Goal: Task Accomplishment & Management: Manage account settings

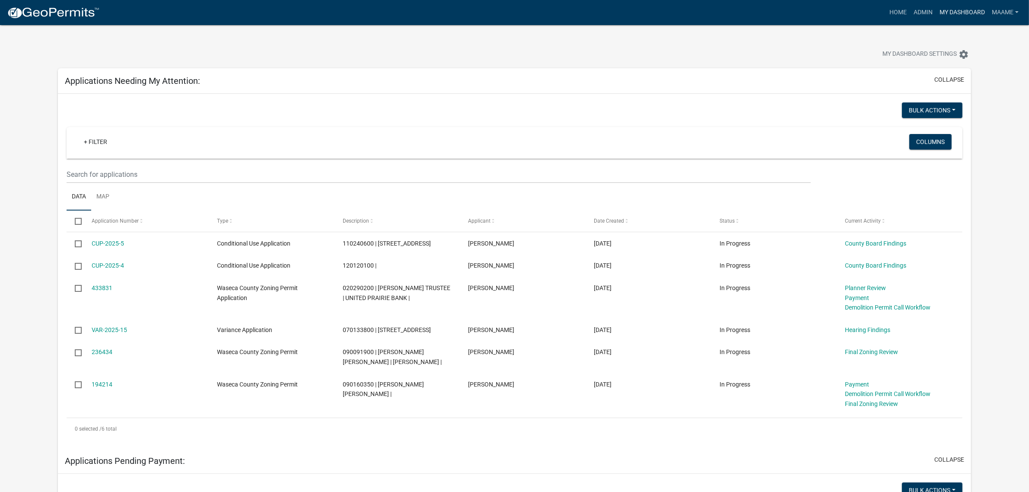
click at [947, 10] on link "My Dashboard" at bounding box center [962, 12] width 52 height 16
click at [892, 13] on link "Home" at bounding box center [898, 12] width 24 height 16
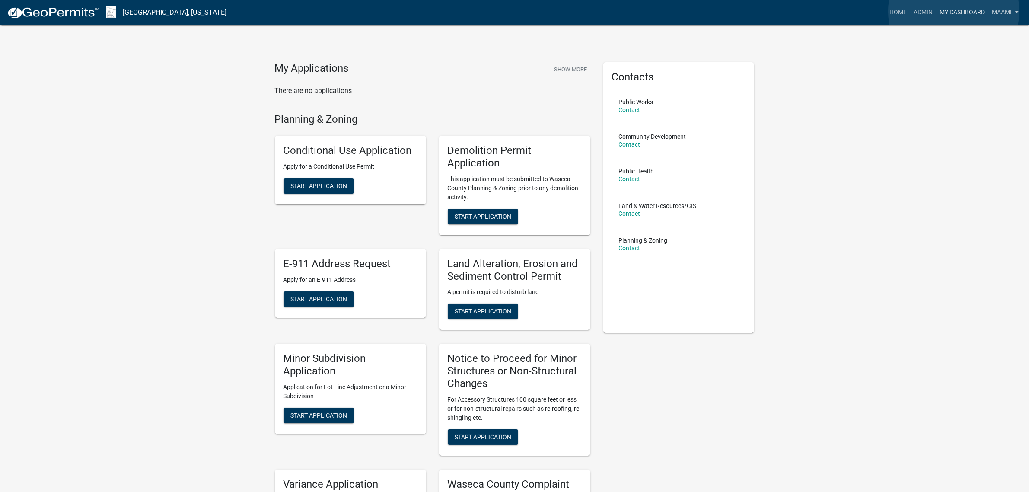
click at [953, 11] on link "My Dashboard" at bounding box center [962, 12] width 52 height 16
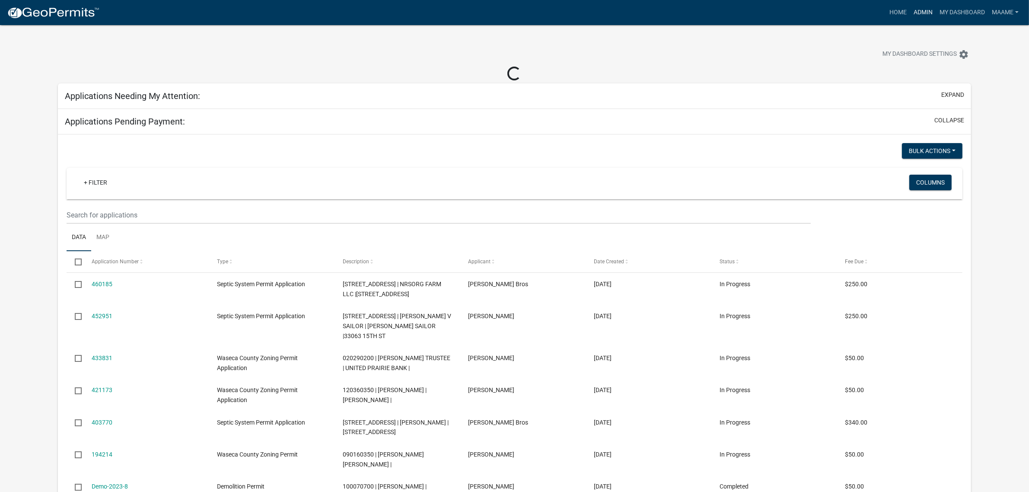
click at [921, 15] on link "Admin" at bounding box center [923, 12] width 26 height 16
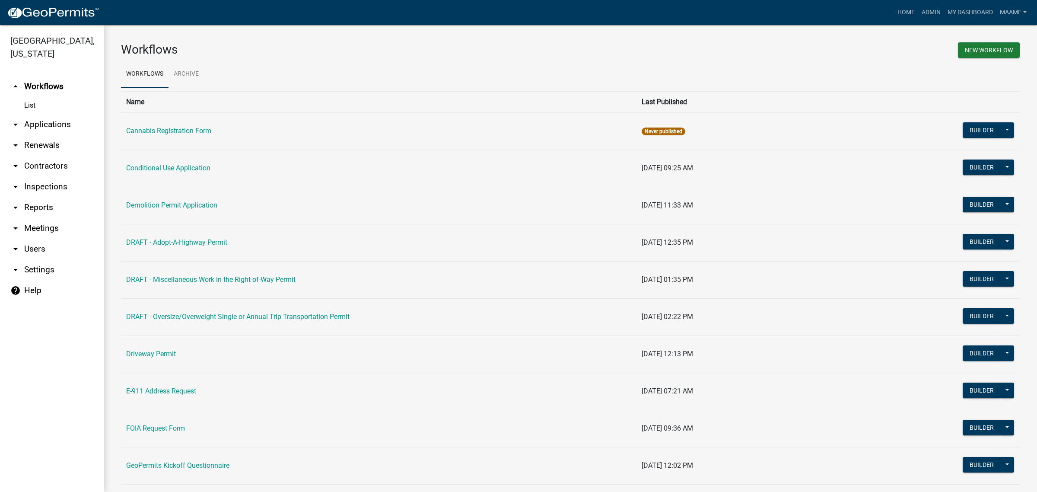
click at [53, 126] on link "arrow_drop_down Applications" at bounding box center [52, 124] width 104 height 21
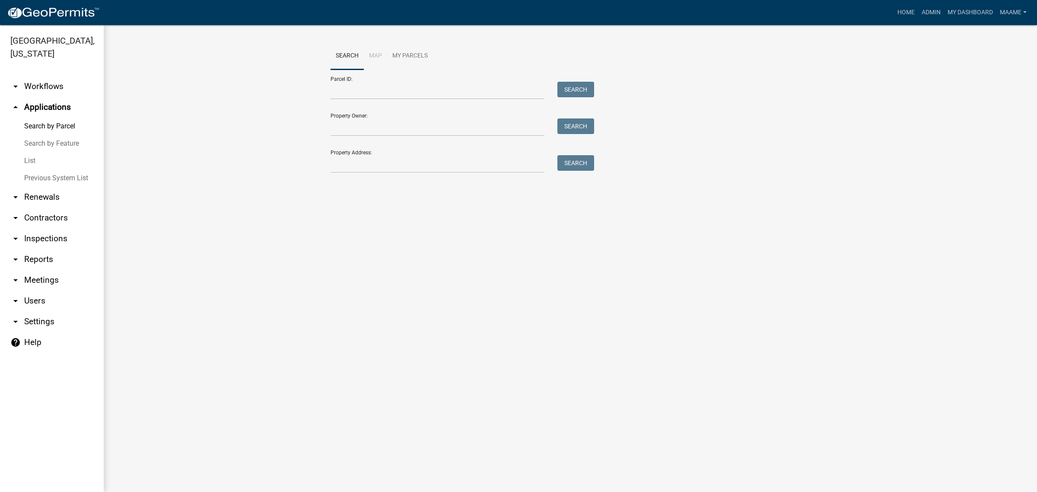
click at [31, 162] on link "List" at bounding box center [52, 160] width 104 height 17
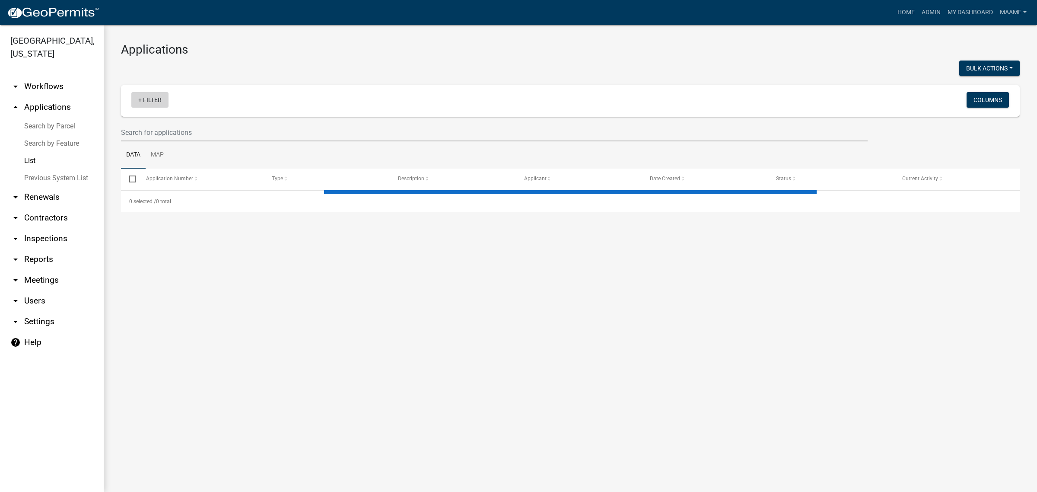
click at [163, 106] on link "+ Filter" at bounding box center [149, 100] width 37 height 16
select select "2: 50"
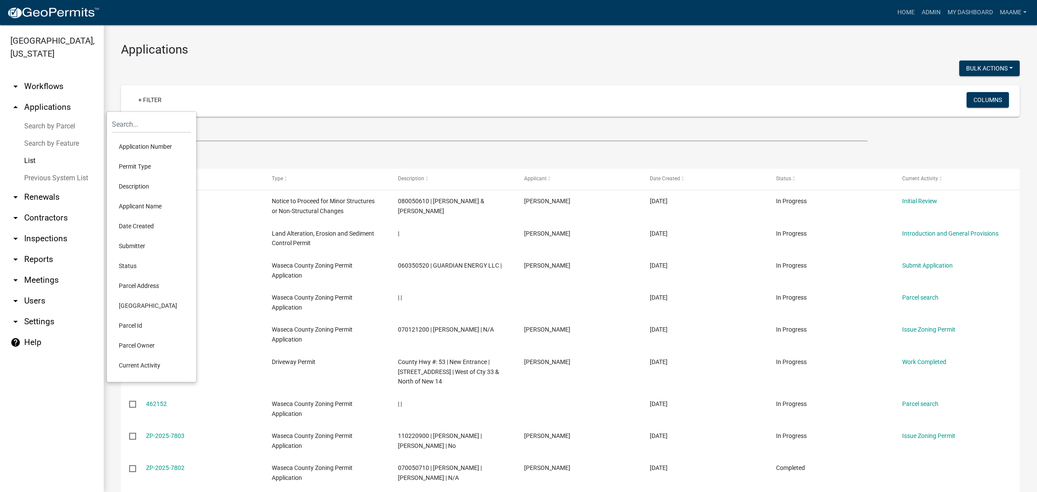
click at [140, 165] on li "Permit Type" at bounding box center [151, 166] width 79 height 20
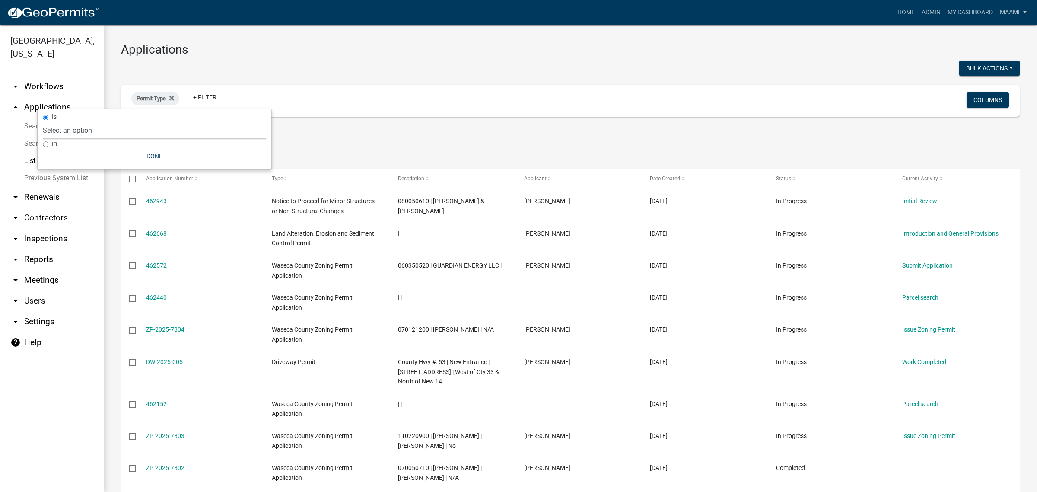
click at [99, 127] on select "Select an option Cannabis Registration Form Conditional Use Application Demolit…" at bounding box center [154, 130] width 223 height 18
select select "0aceb86a-61e5-42b5-9a5d-8b96b052dee2"
click at [83, 121] on select "Select an option Cannabis Registration Form Conditional Use Application Demolit…" at bounding box center [154, 130] width 223 height 18
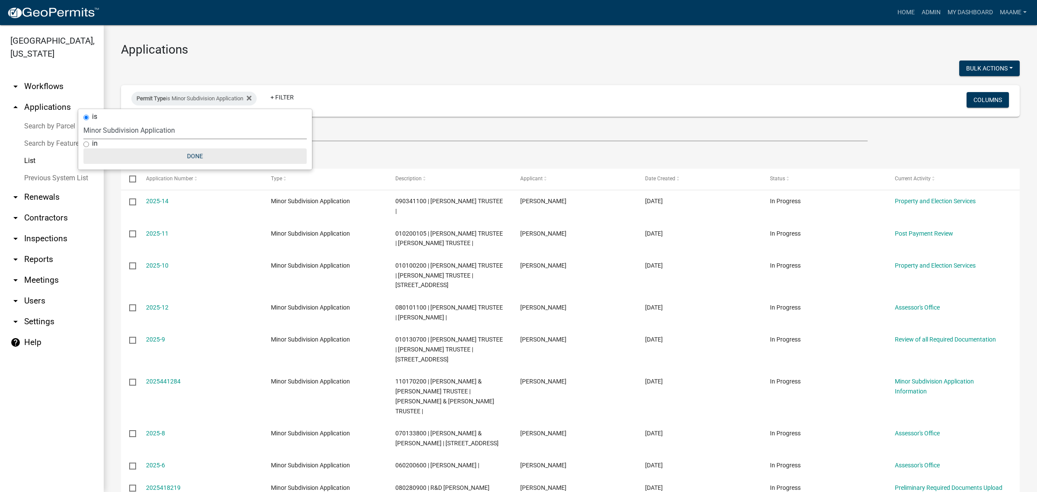
click at [188, 156] on button "Done" at bounding box center [194, 156] width 223 height 16
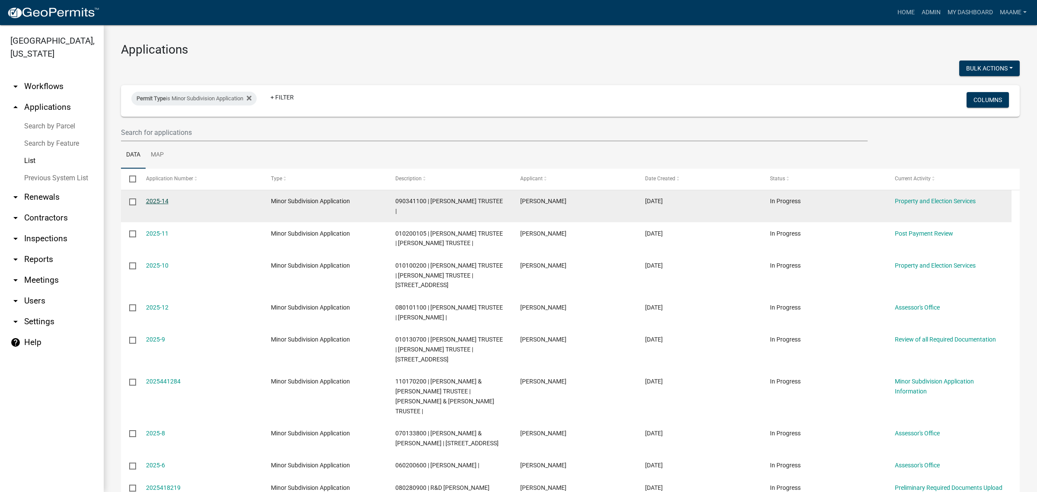
click at [150, 203] on link "2025-14" at bounding box center [157, 200] width 22 height 7
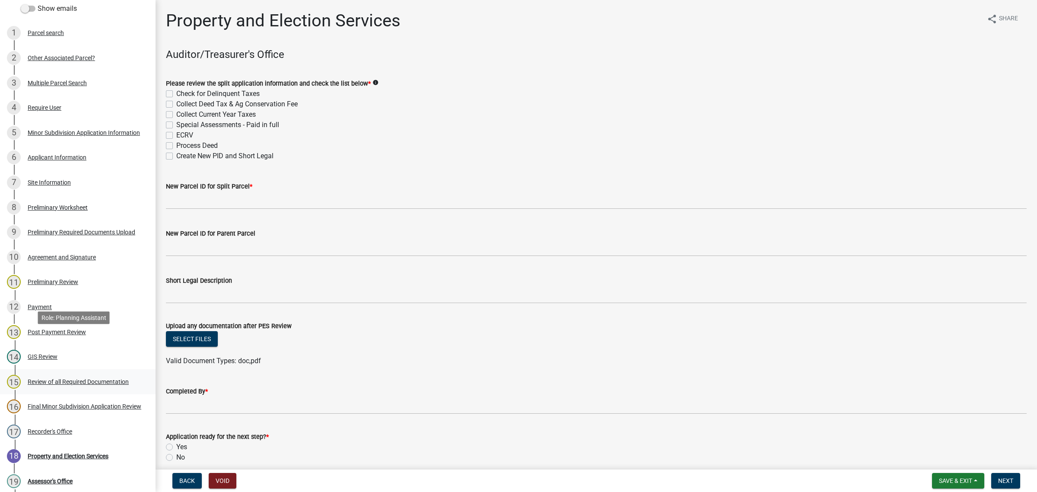
scroll to position [216, 0]
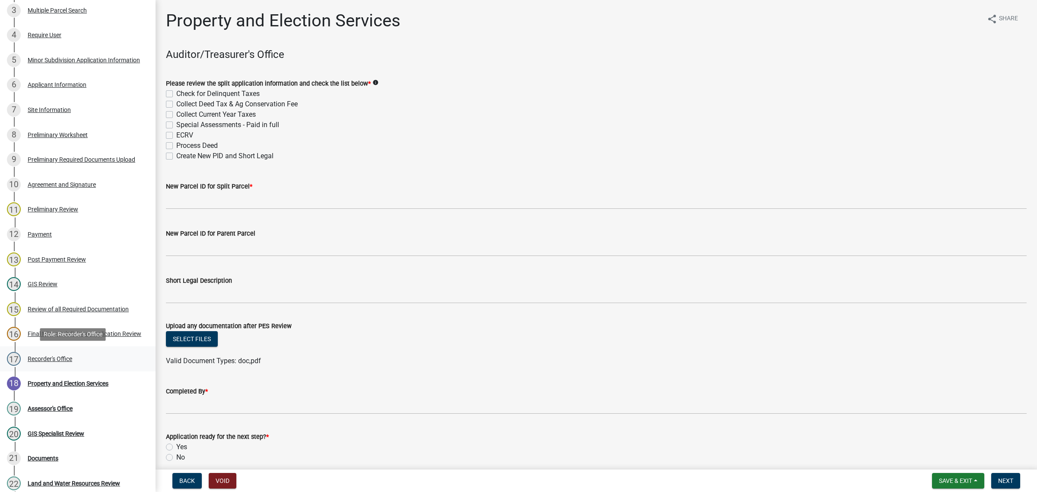
click at [41, 359] on div "Recorder's Office" at bounding box center [50, 359] width 45 height 6
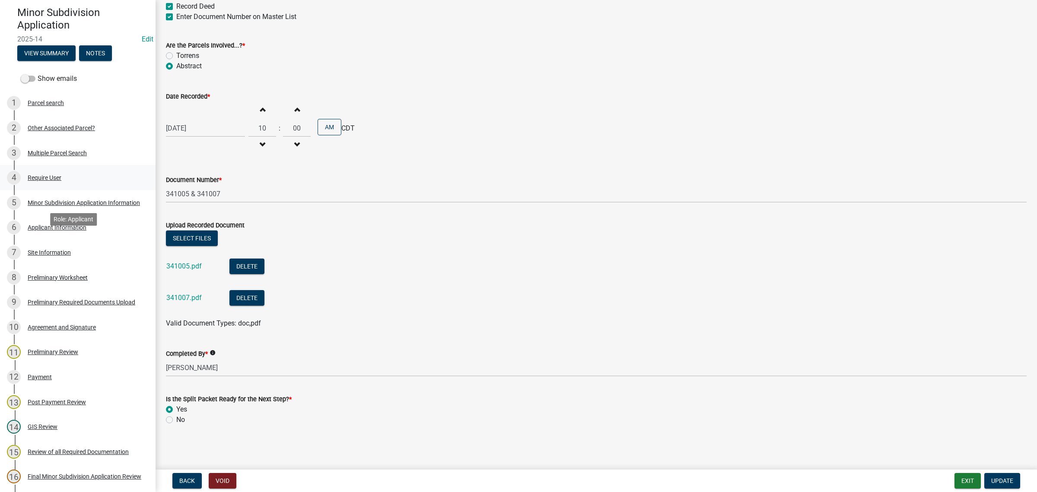
scroll to position [0, 0]
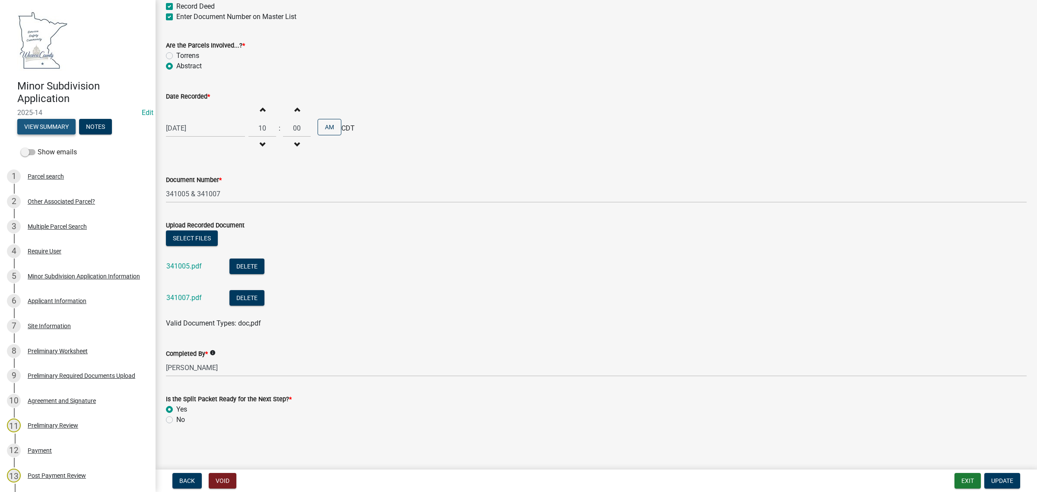
click at [26, 127] on button "View Summary" at bounding box center [46, 127] width 58 height 16
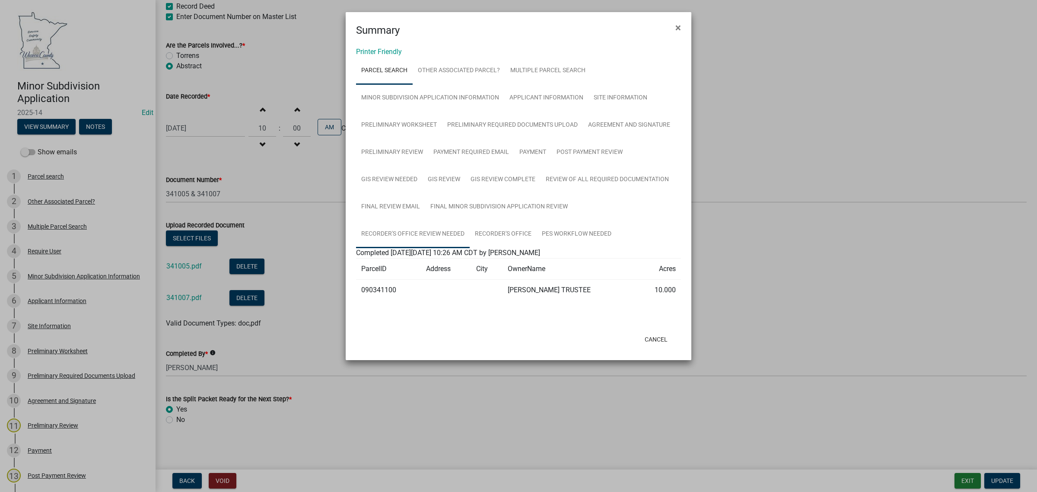
click at [400, 232] on link "Recorder's Office Review Needed" at bounding box center [413, 234] width 114 height 28
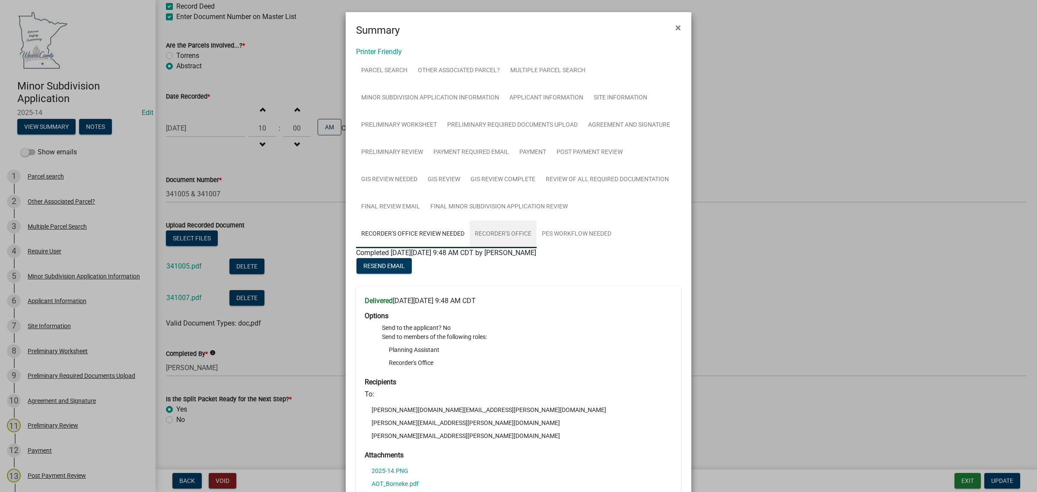
click at [500, 236] on link "Recorder's Office" at bounding box center [503, 234] width 67 height 28
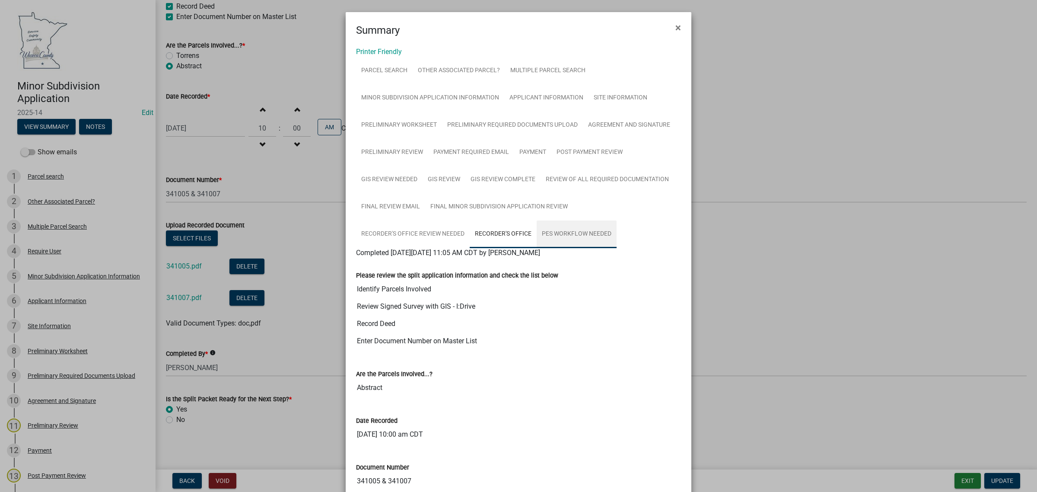
click at [551, 234] on link "PES Workflow needed" at bounding box center [577, 234] width 80 height 28
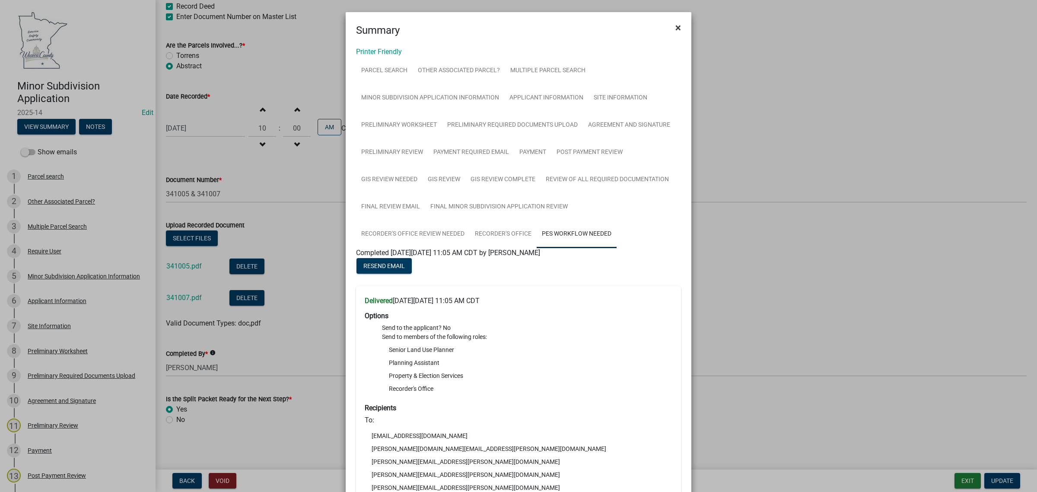
click at [675, 31] on span "×" at bounding box center [678, 28] width 6 height 12
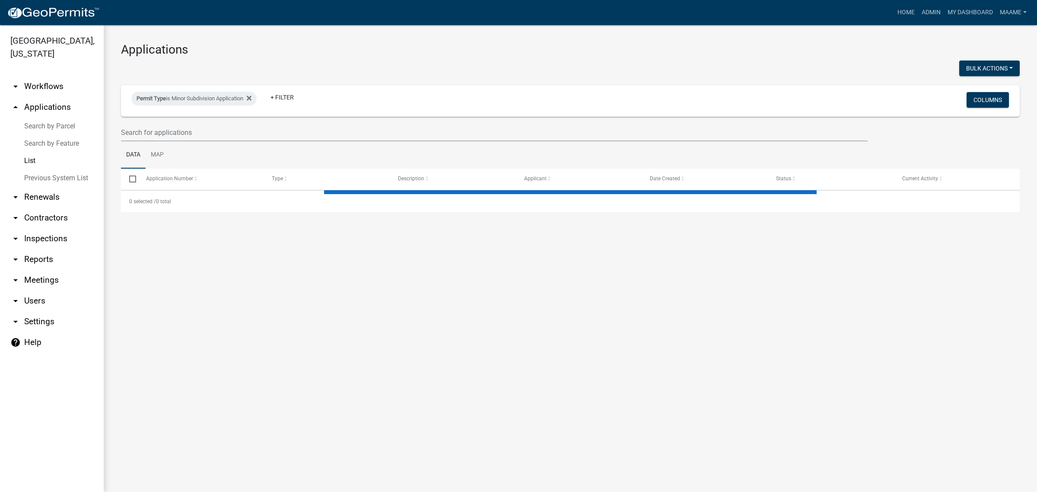
select select "2: 50"
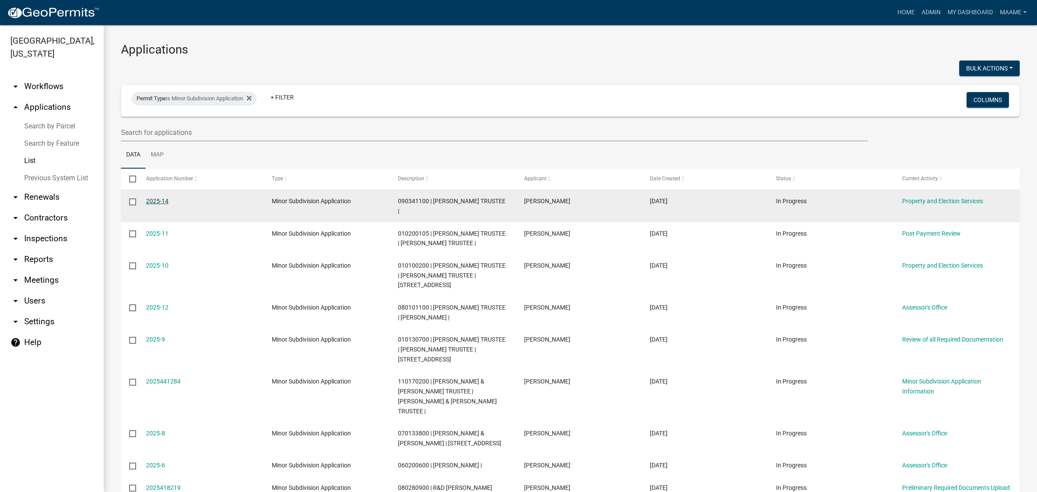
click at [152, 200] on link "2025-14" at bounding box center [157, 200] width 22 height 7
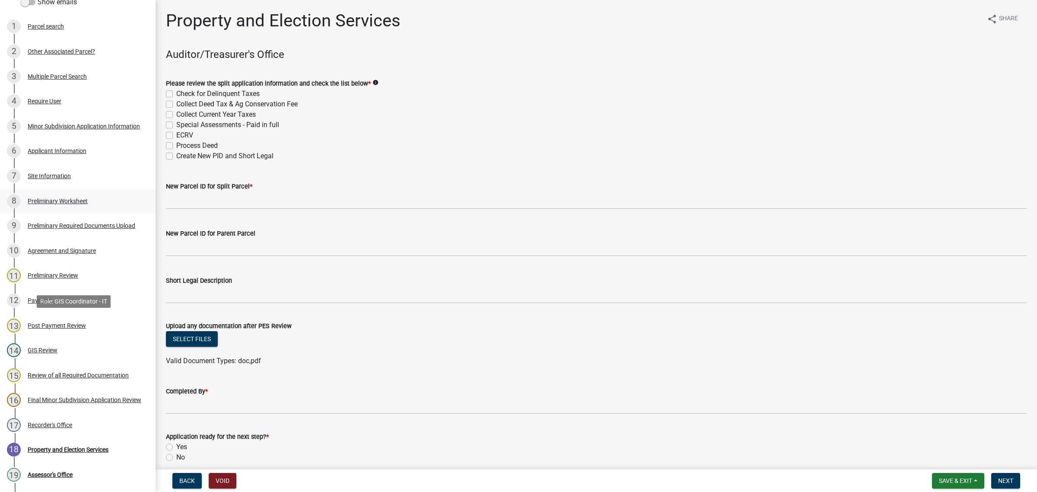
scroll to position [324, 0]
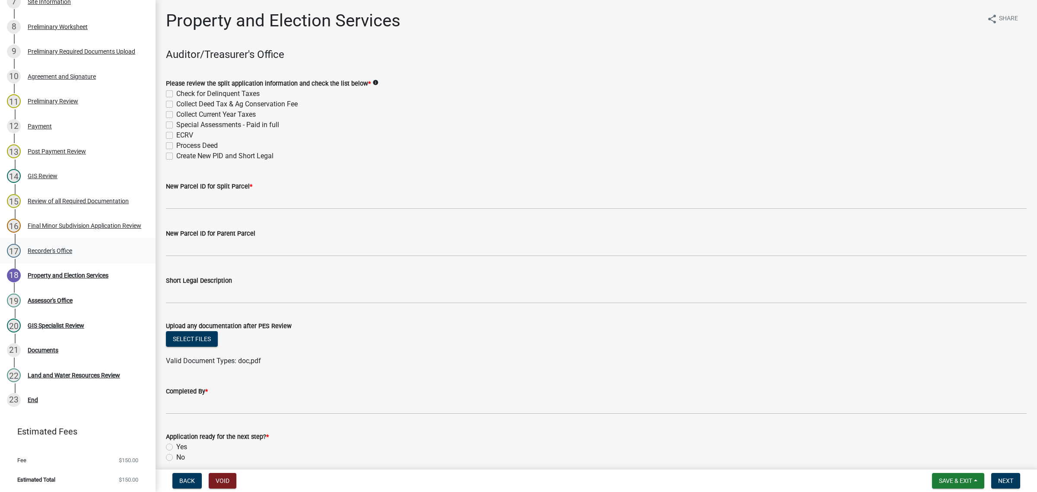
click at [35, 251] on div "Recorder's Office" at bounding box center [50, 251] width 45 height 6
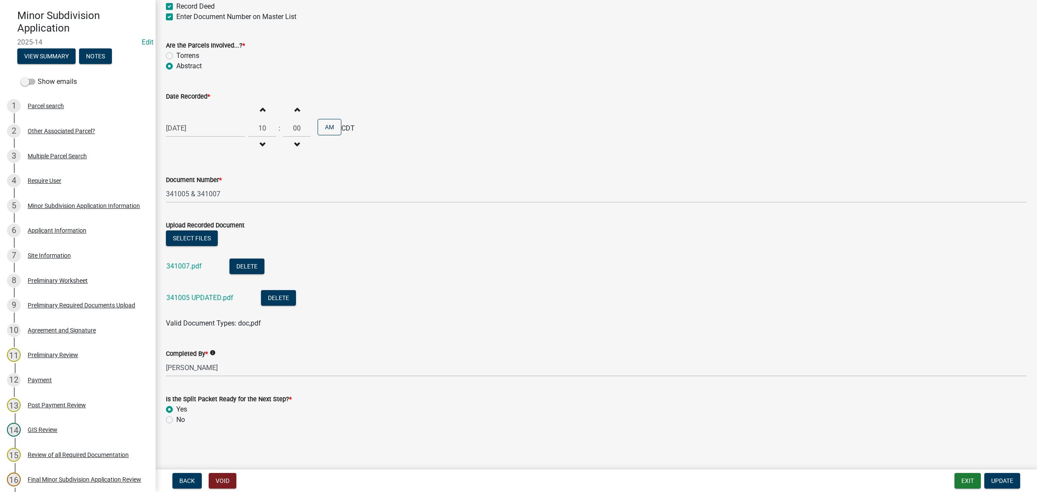
scroll to position [67, 0]
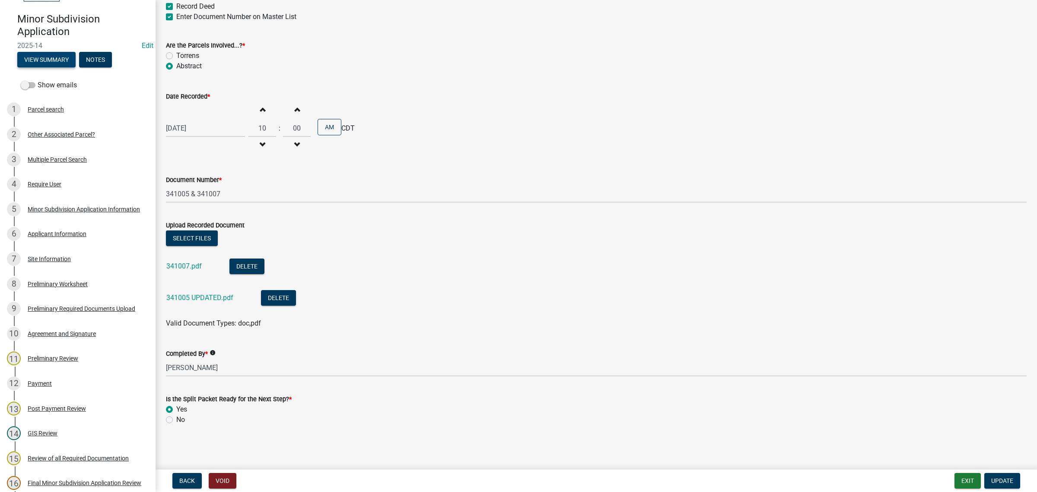
click at [42, 56] on button "View Summary" at bounding box center [46, 60] width 58 height 16
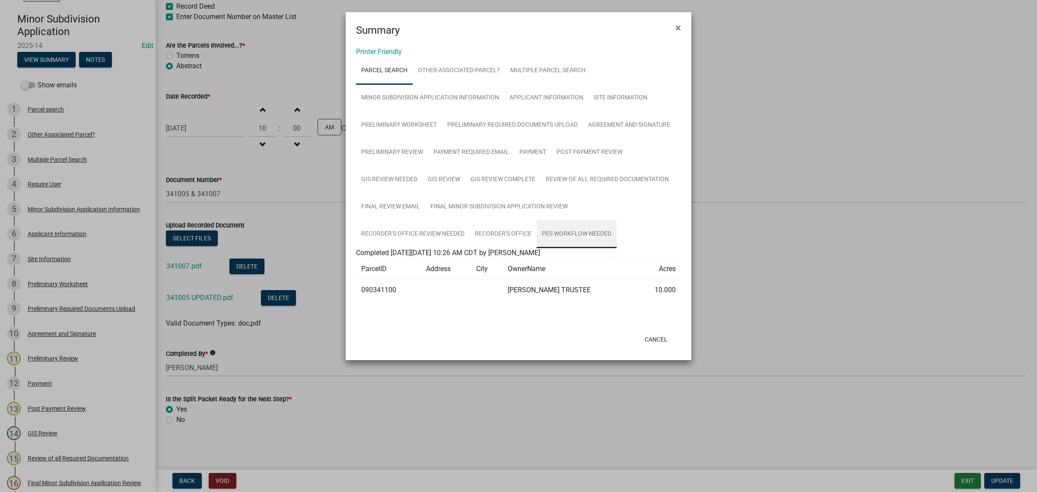
click at [573, 227] on link "PES Workflow needed" at bounding box center [577, 234] width 80 height 28
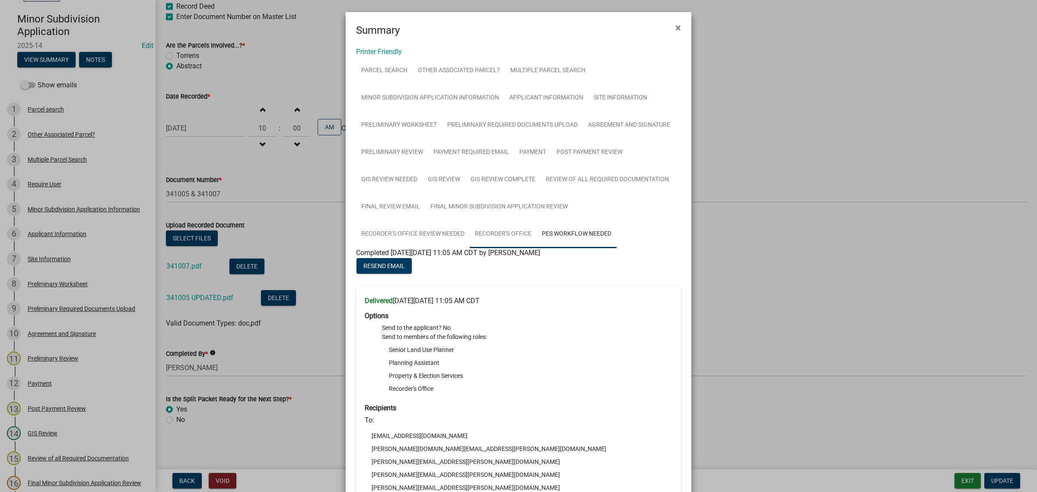
click at [510, 229] on link "Recorder's Office" at bounding box center [503, 234] width 67 height 28
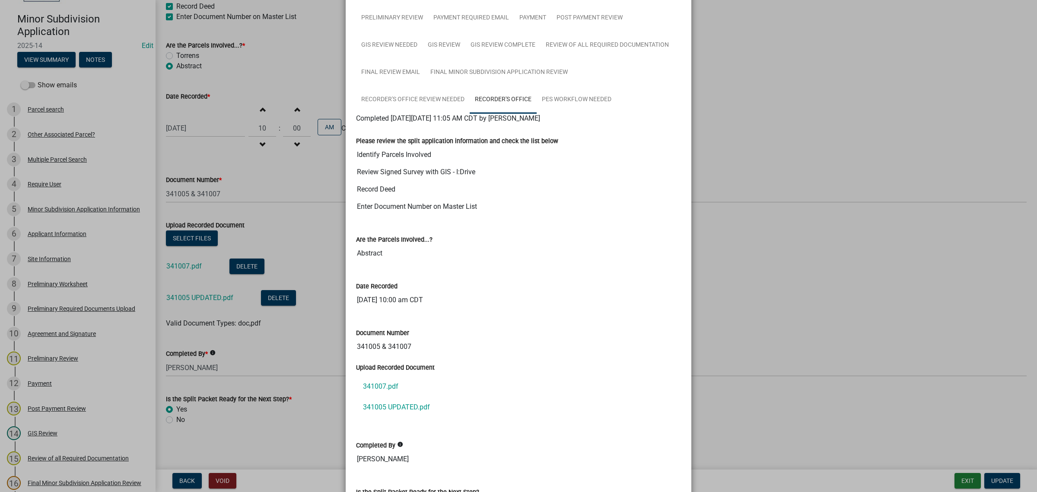
scroll to position [120, 0]
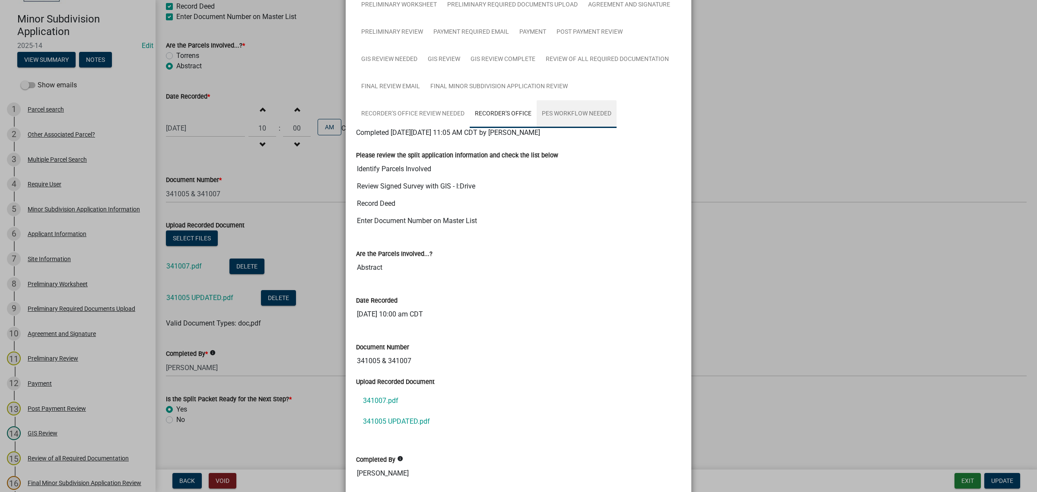
click at [576, 115] on link "PES Workflow needed" at bounding box center [577, 114] width 80 height 28
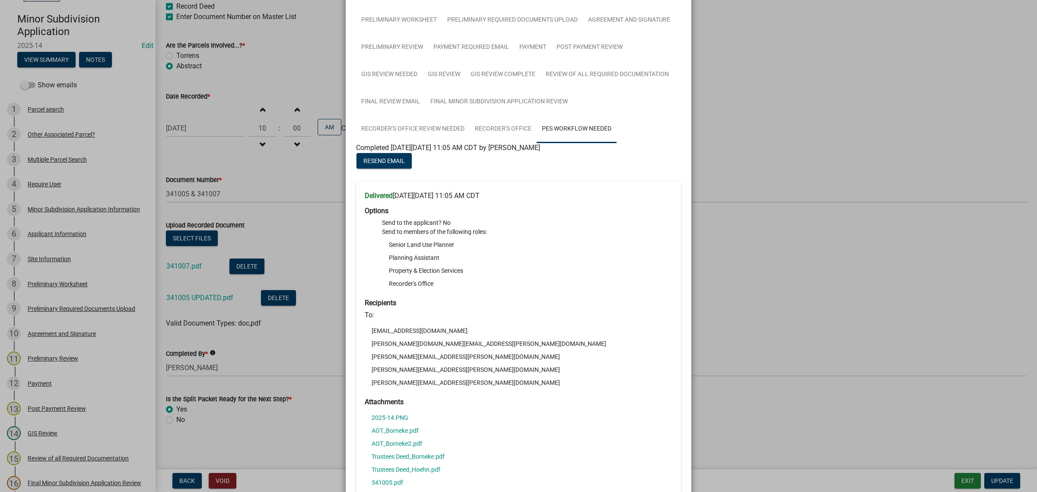
scroll to position [66, 0]
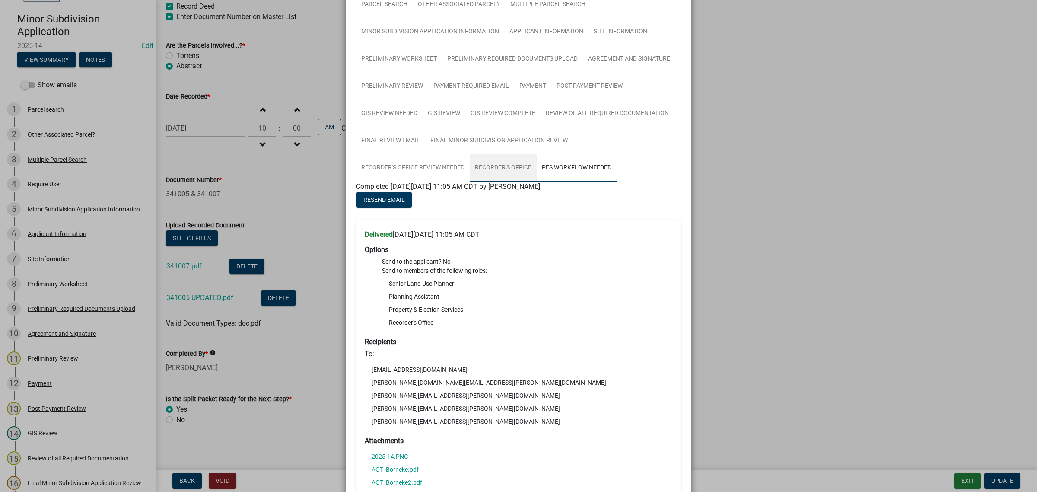
click at [487, 163] on link "Recorder's Office" at bounding box center [503, 168] width 67 height 28
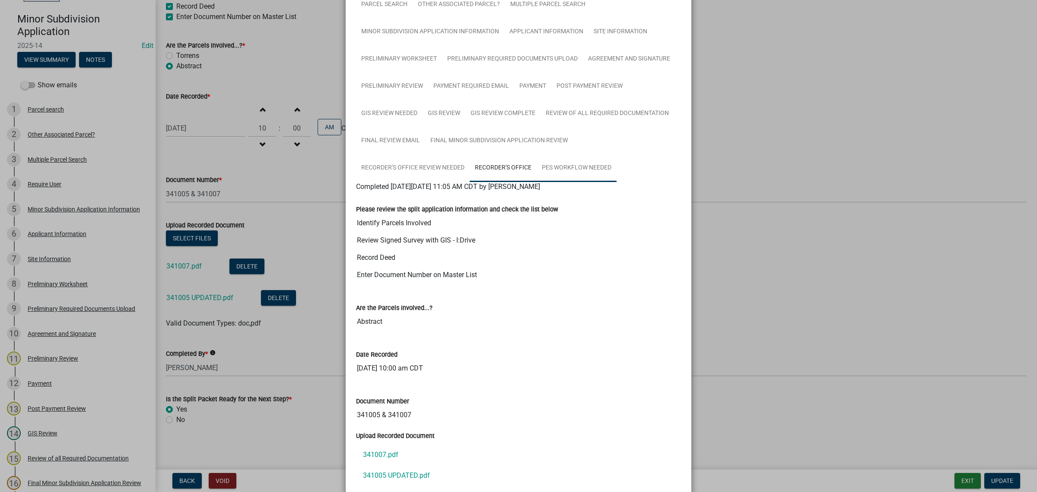
click at [556, 171] on link "PES Workflow needed" at bounding box center [577, 168] width 80 height 28
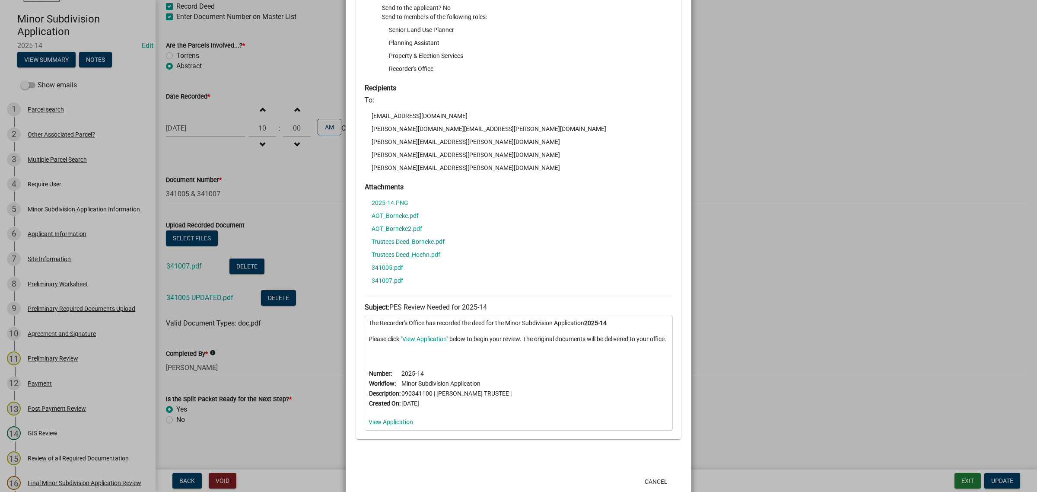
scroll to position [349, 0]
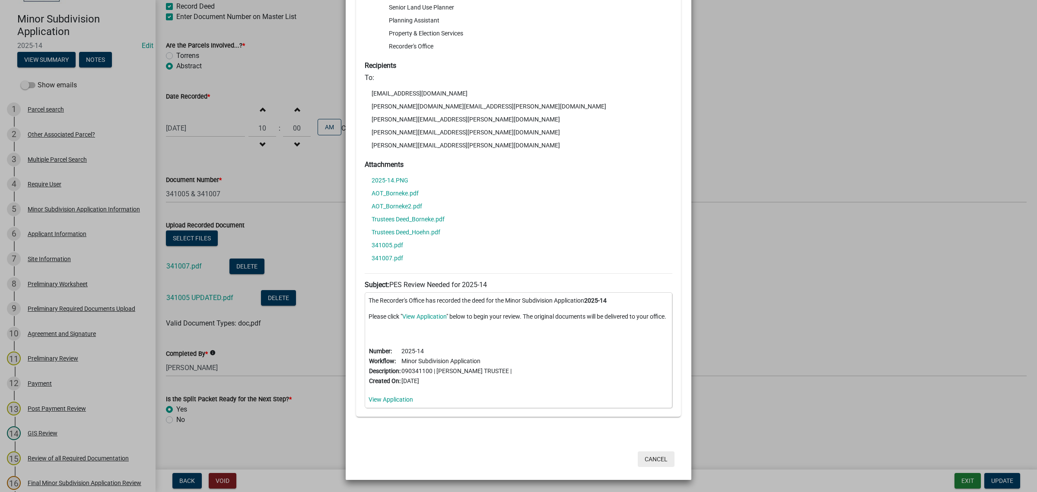
click at [659, 458] on button "Cancel" at bounding box center [656, 459] width 37 height 16
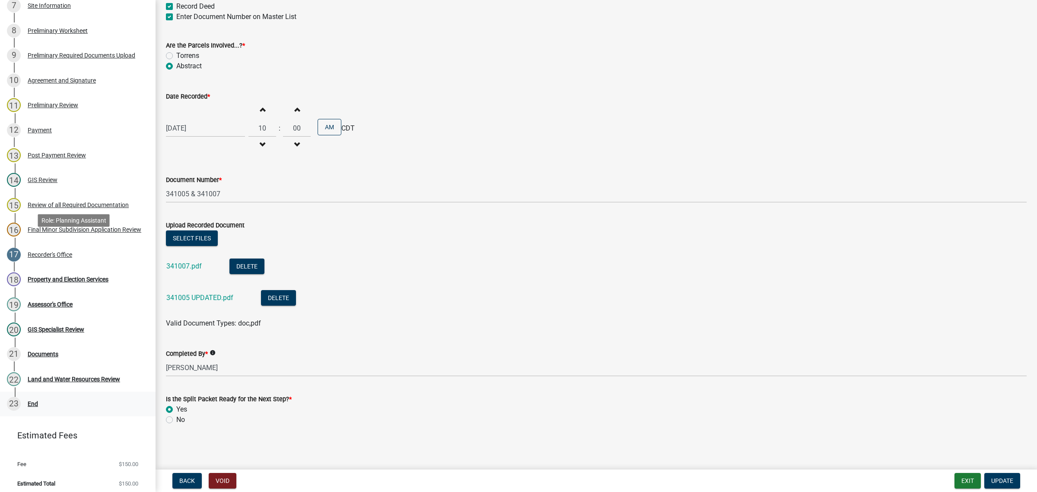
scroll to position [325, 0]
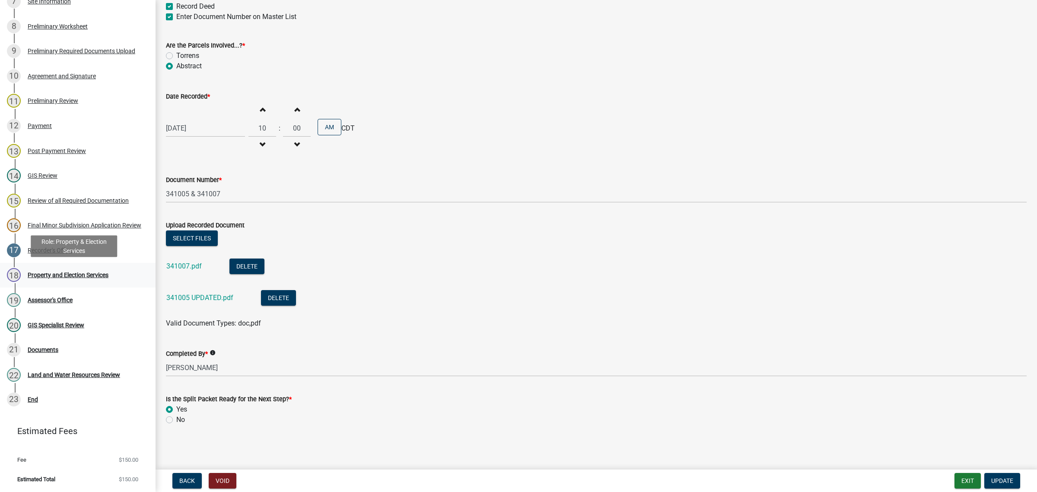
click at [59, 277] on div "Property and Election Services" at bounding box center [68, 275] width 81 height 6
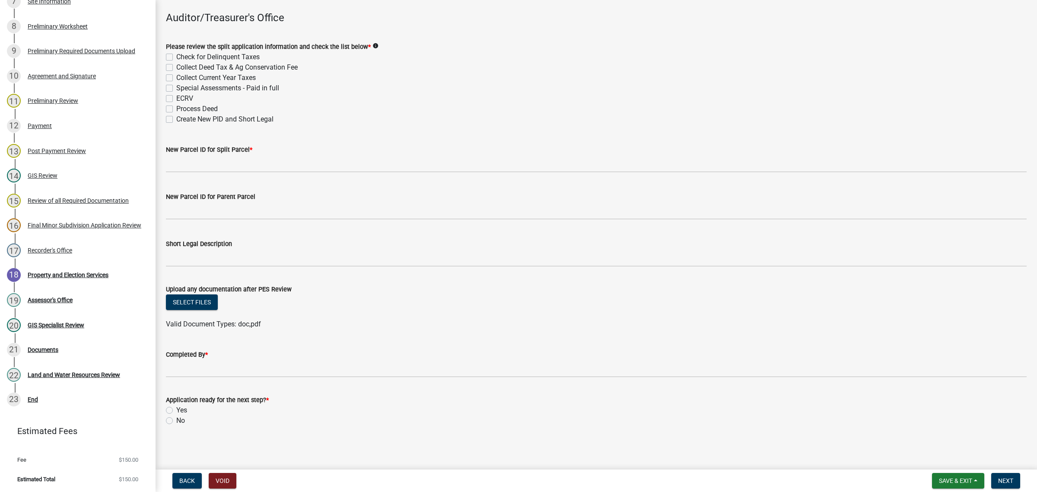
scroll to position [37, 0]
click at [43, 247] on div "Recorder's Office" at bounding box center [50, 250] width 45 height 6
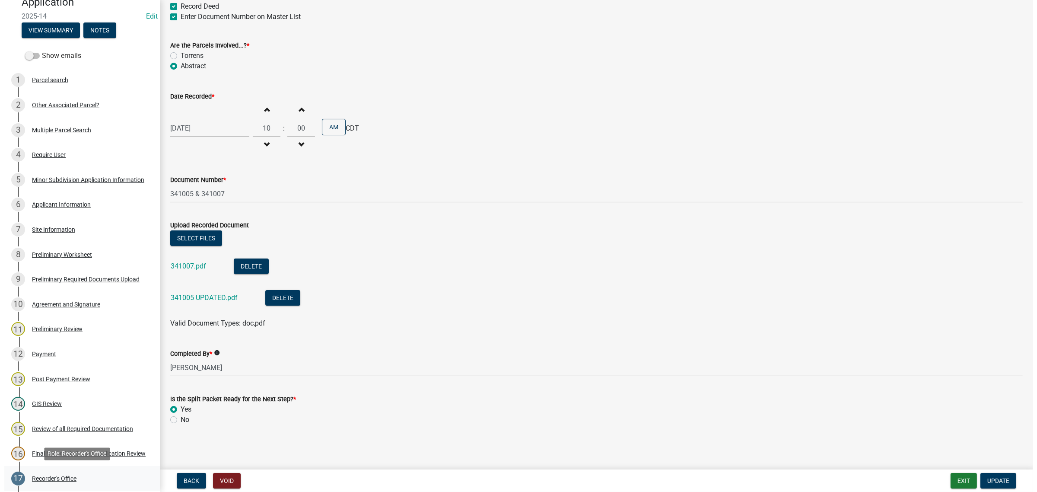
scroll to position [0, 0]
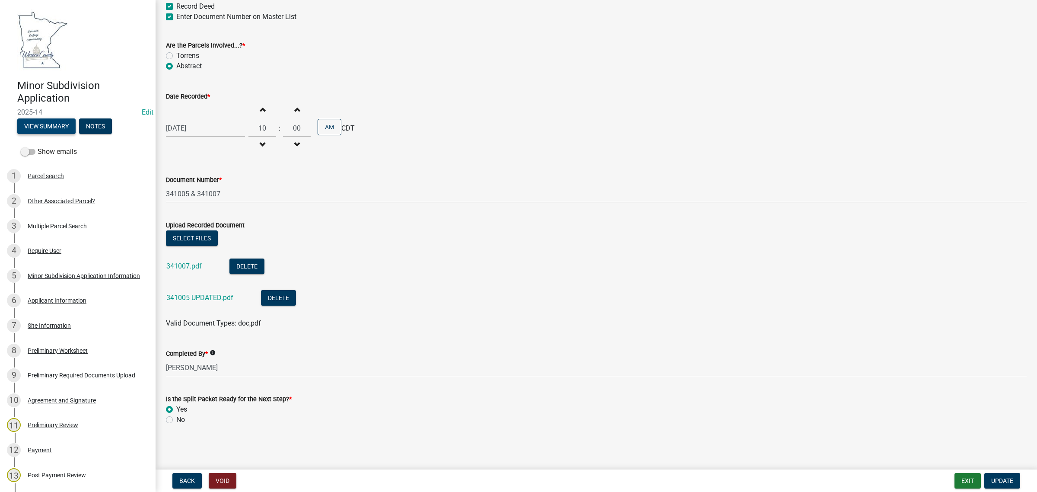
click at [46, 127] on button "View Summary" at bounding box center [46, 126] width 58 height 16
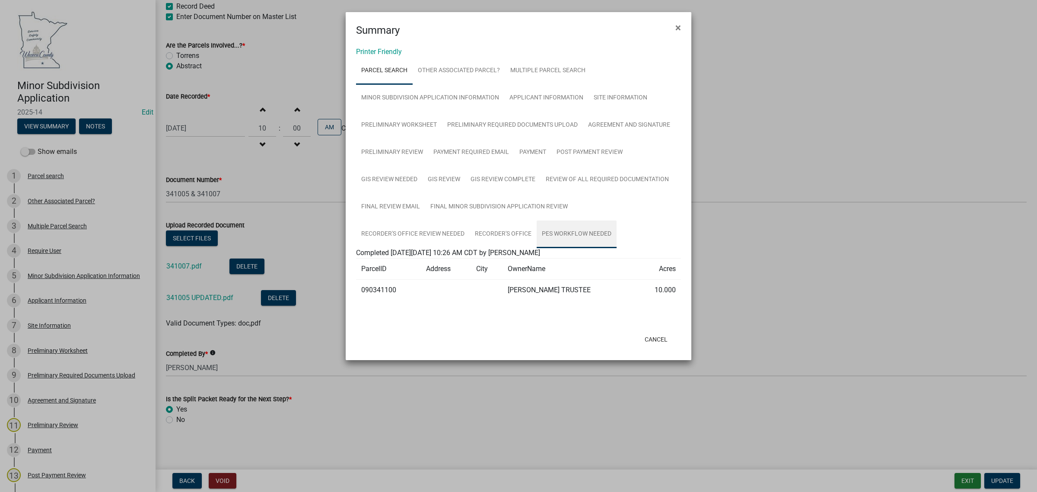
click at [554, 228] on link "PES Workflow needed" at bounding box center [577, 234] width 80 height 28
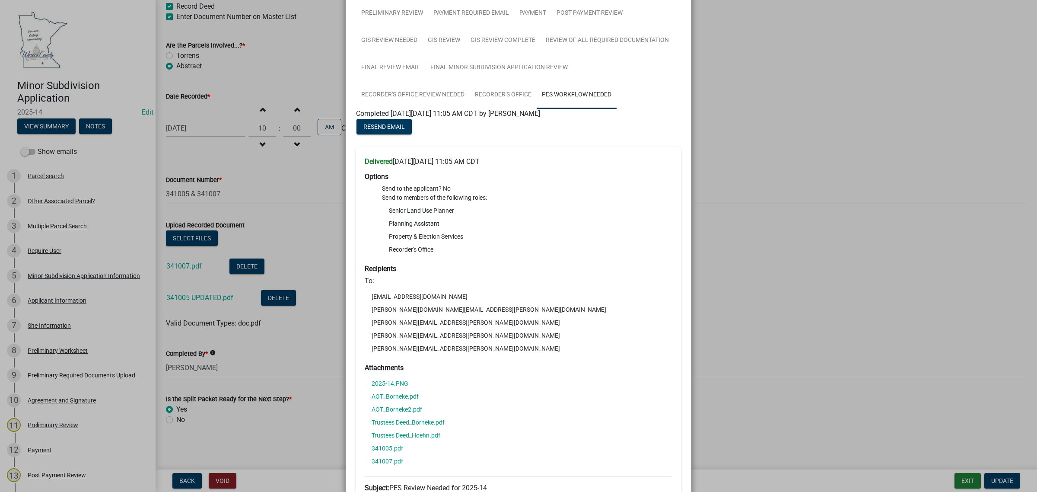
scroll to position [108, 0]
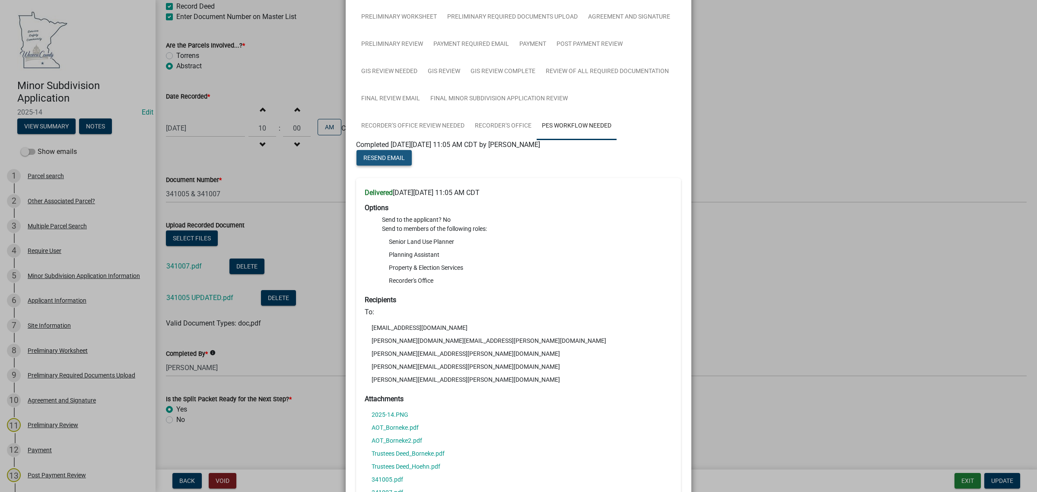
click at [387, 159] on span "Resend Email" at bounding box center [383, 157] width 41 height 7
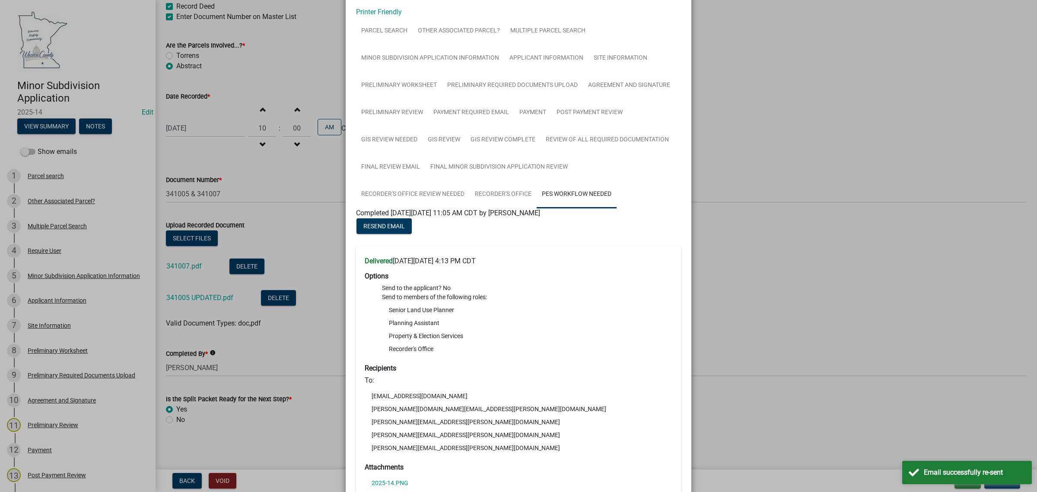
scroll to position [0, 0]
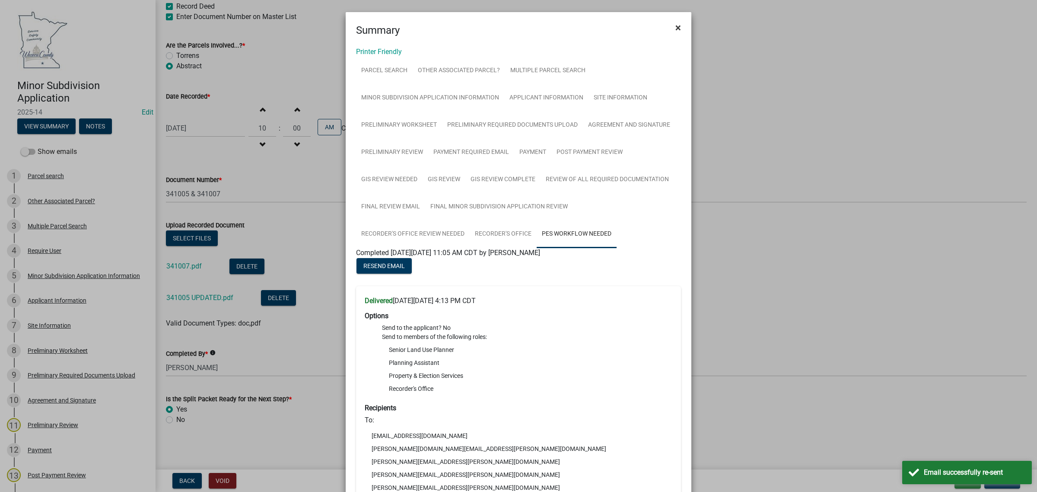
click at [675, 26] on span "×" at bounding box center [678, 28] width 6 height 12
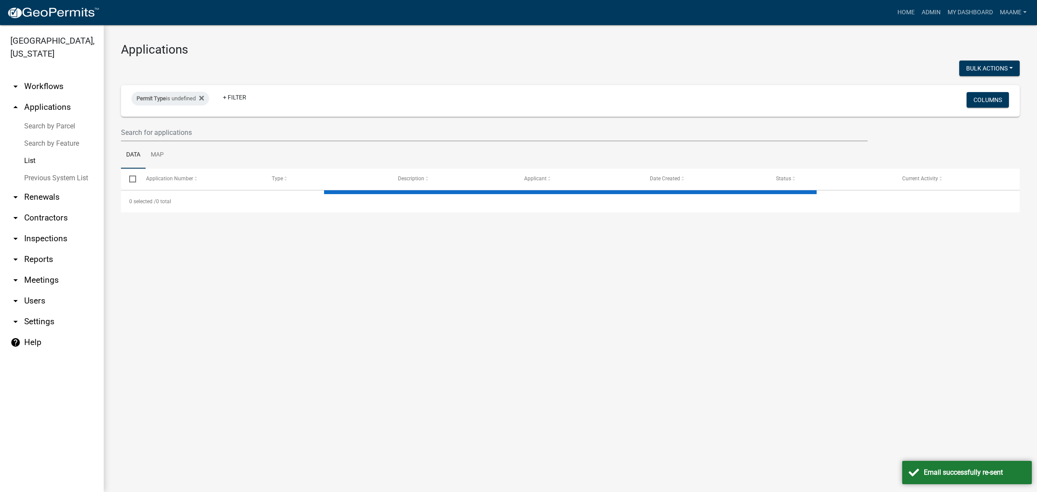
select select "2: 50"
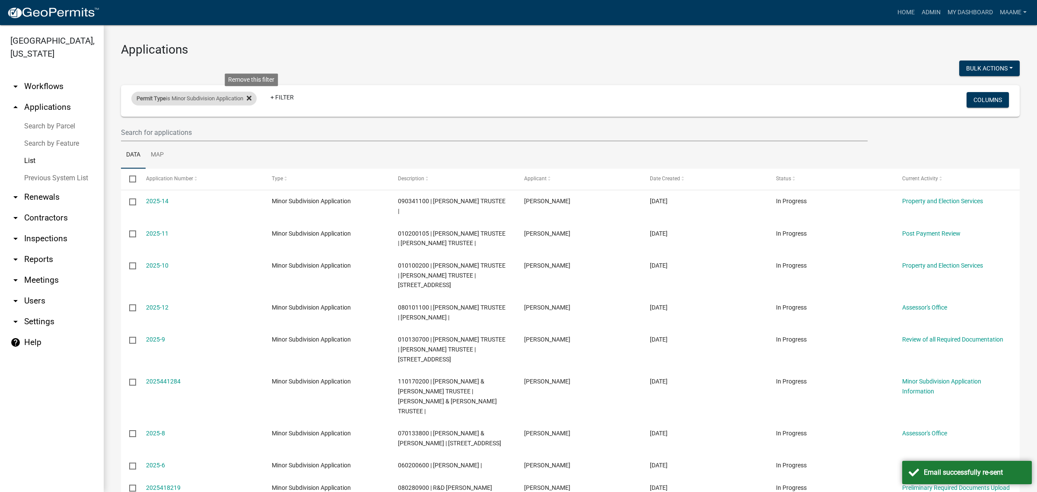
click at [252, 96] on icon at bounding box center [249, 98] width 5 height 7
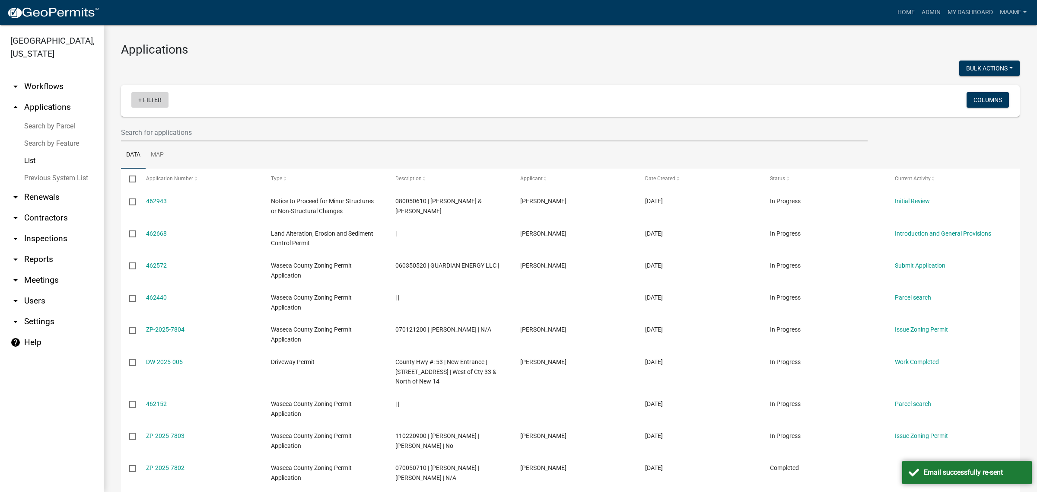
click at [146, 102] on link "+ Filter" at bounding box center [149, 100] width 37 height 16
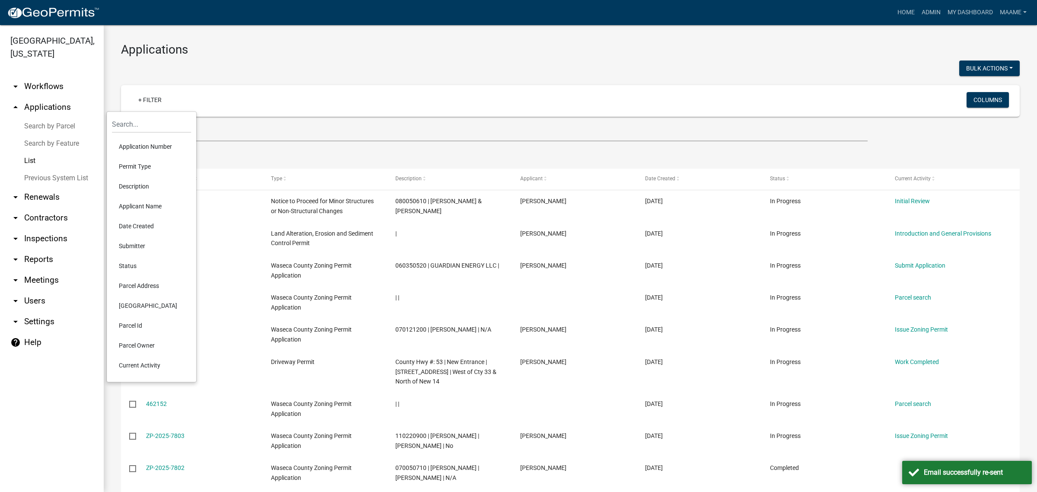
click at [217, 153] on ul "Data Map" at bounding box center [570, 154] width 899 height 27
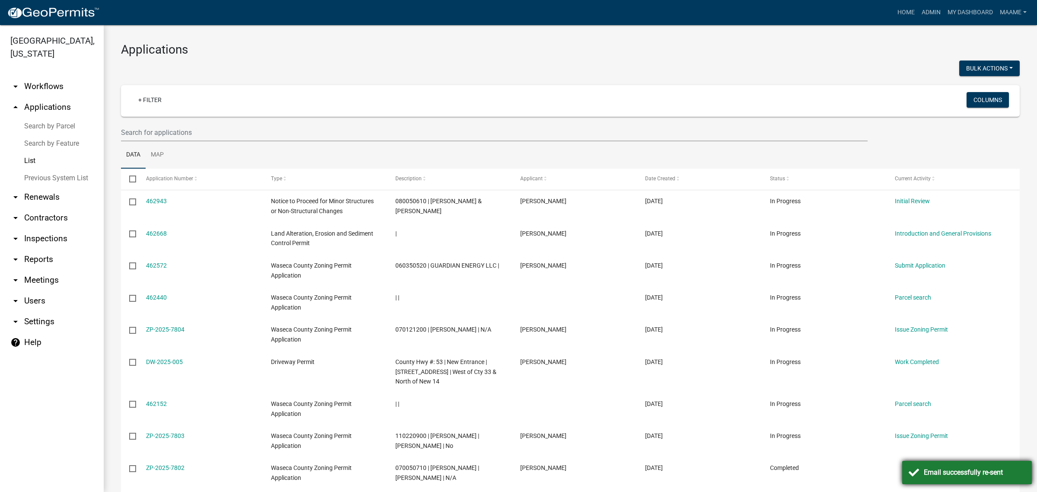
click at [978, 474] on div "Email successfully re-sent" at bounding box center [975, 472] width 102 height 10
